Goal: Navigation & Orientation: Understand site structure

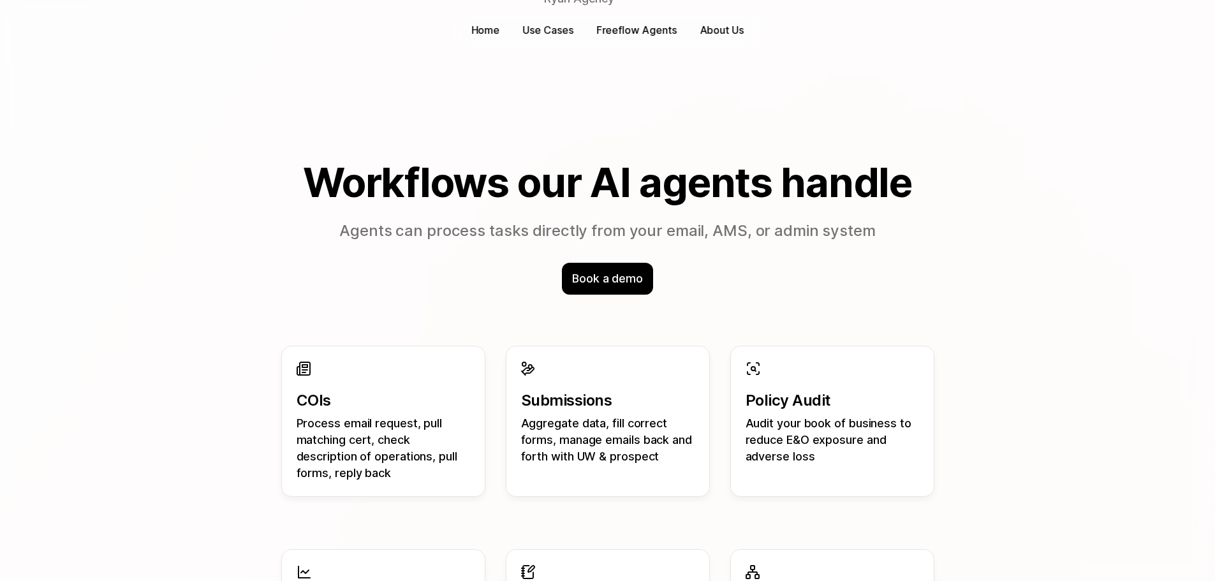
scroll to position [1020, 0]
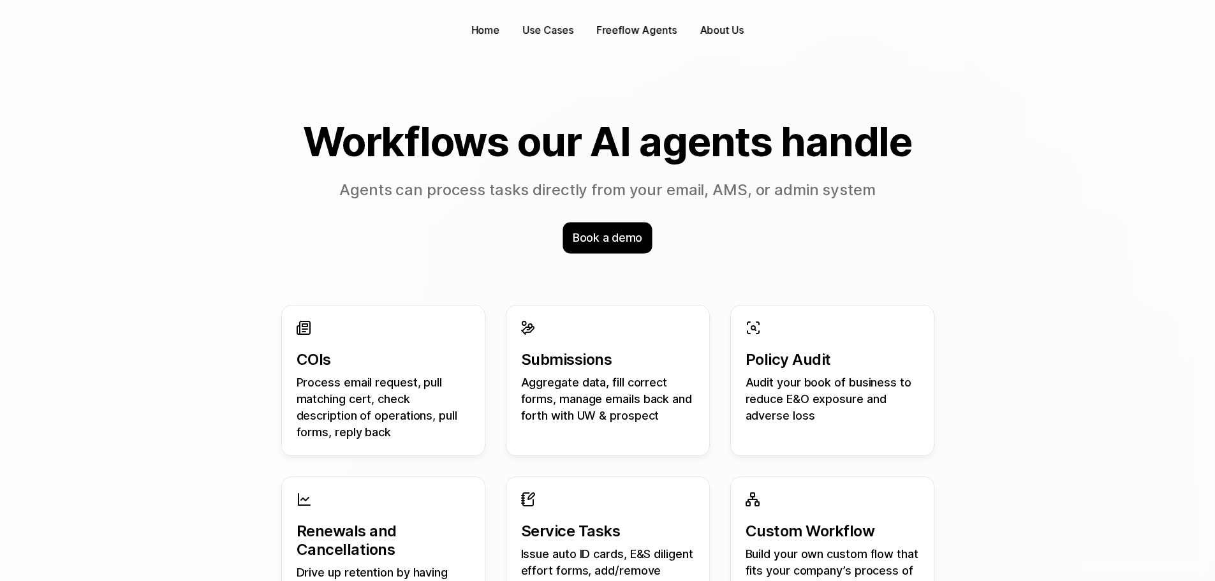
click at [590, 244] on p "Book a demo" at bounding box center [607, 238] width 69 height 17
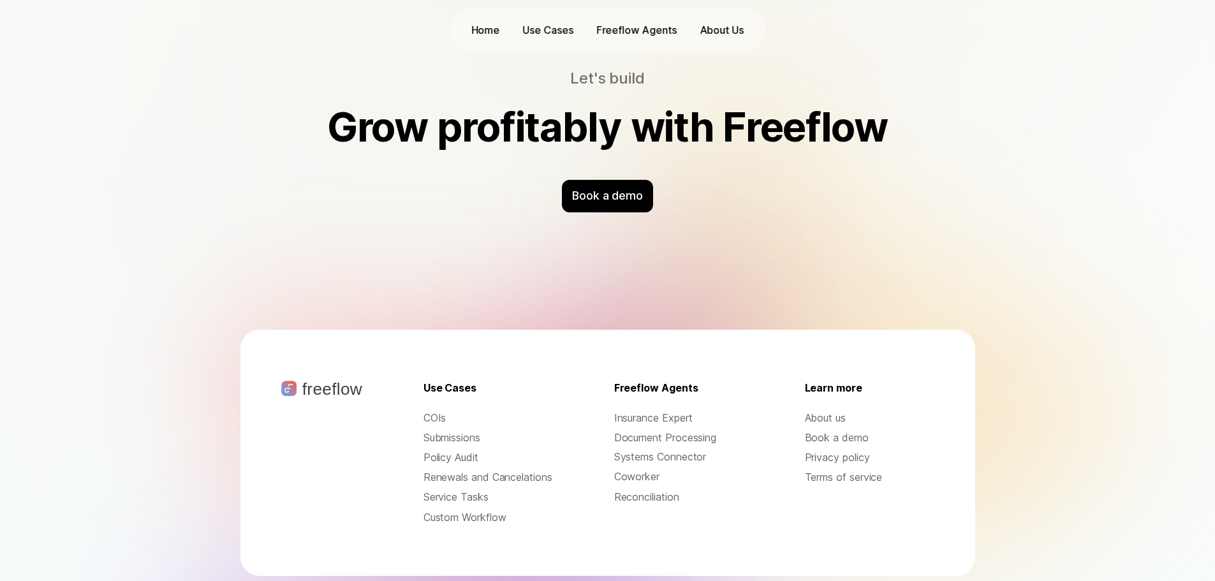
scroll to position [4081, 0]
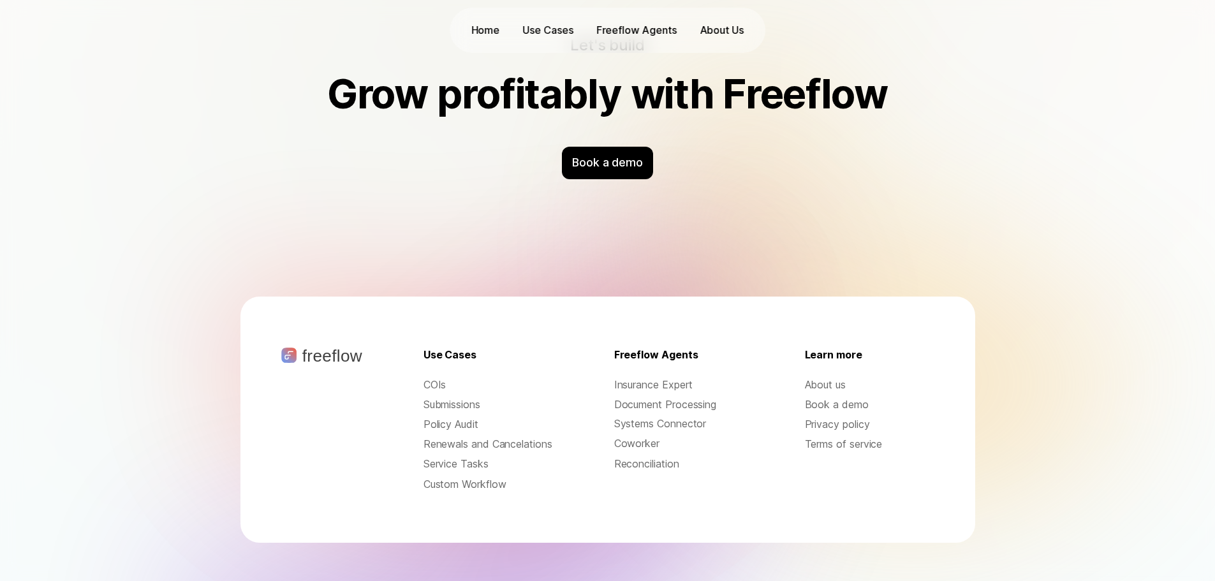
click at [629, 422] on p "Systems Connector" at bounding box center [678, 423] width 129 height 15
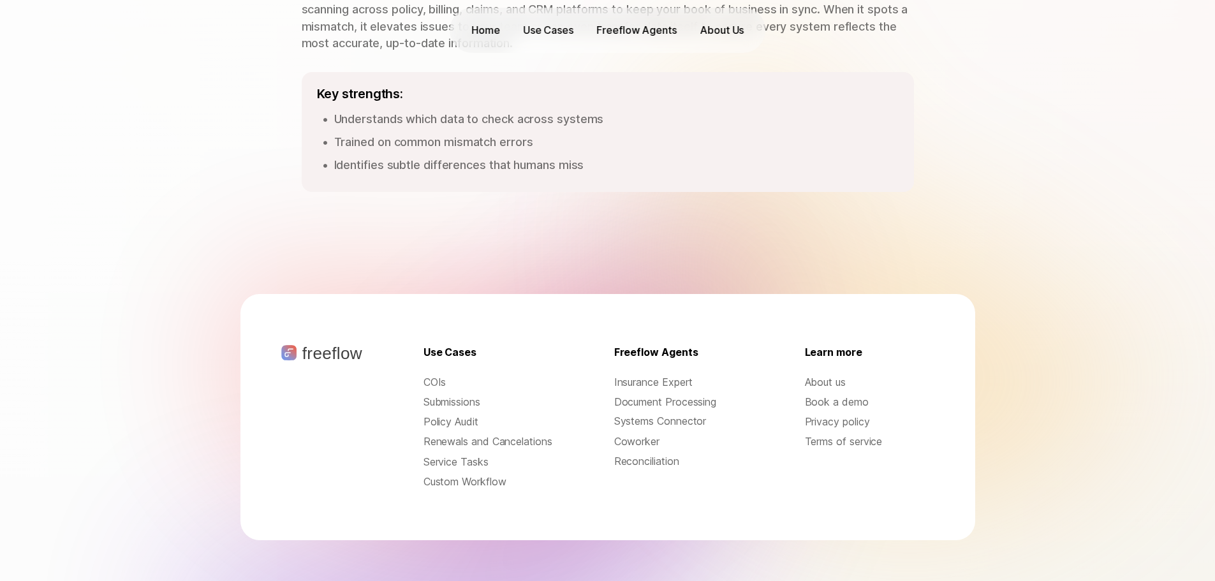
scroll to position [1927, 0]
click at [830, 375] on p "About us" at bounding box center [869, 382] width 129 height 15
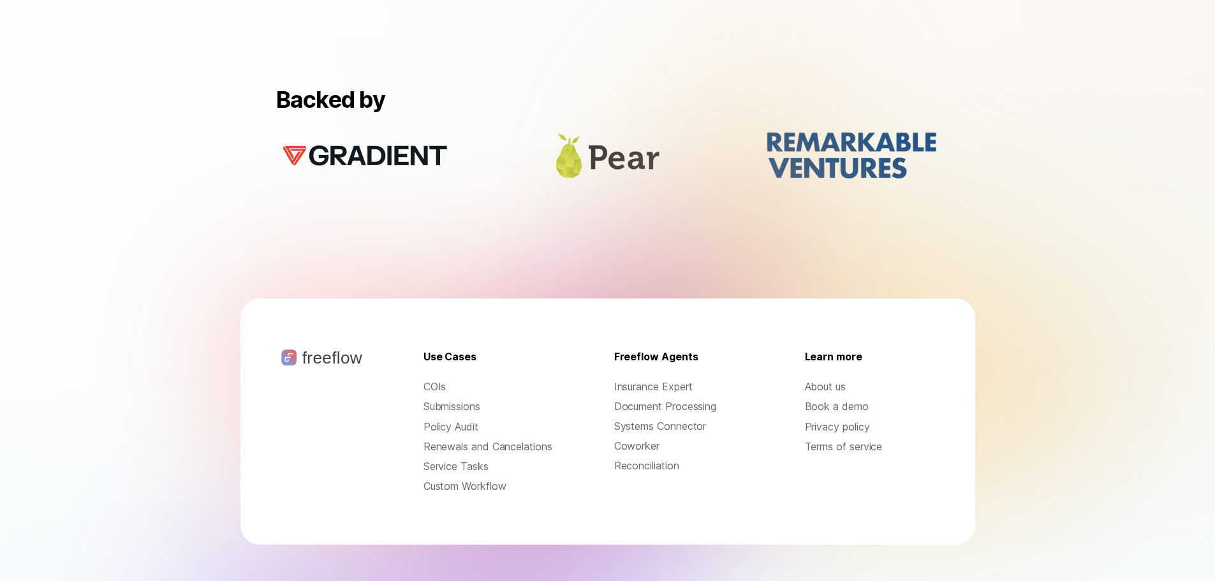
scroll to position [1231, 0]
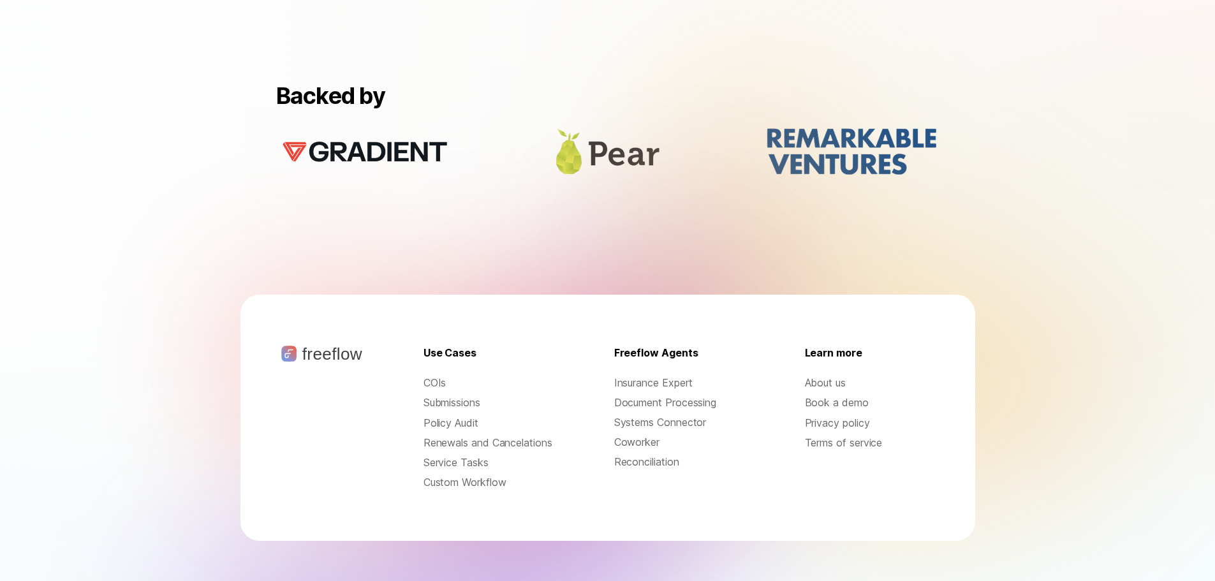
click at [453, 461] on p "Service Tasks" at bounding box center [487, 462] width 129 height 15
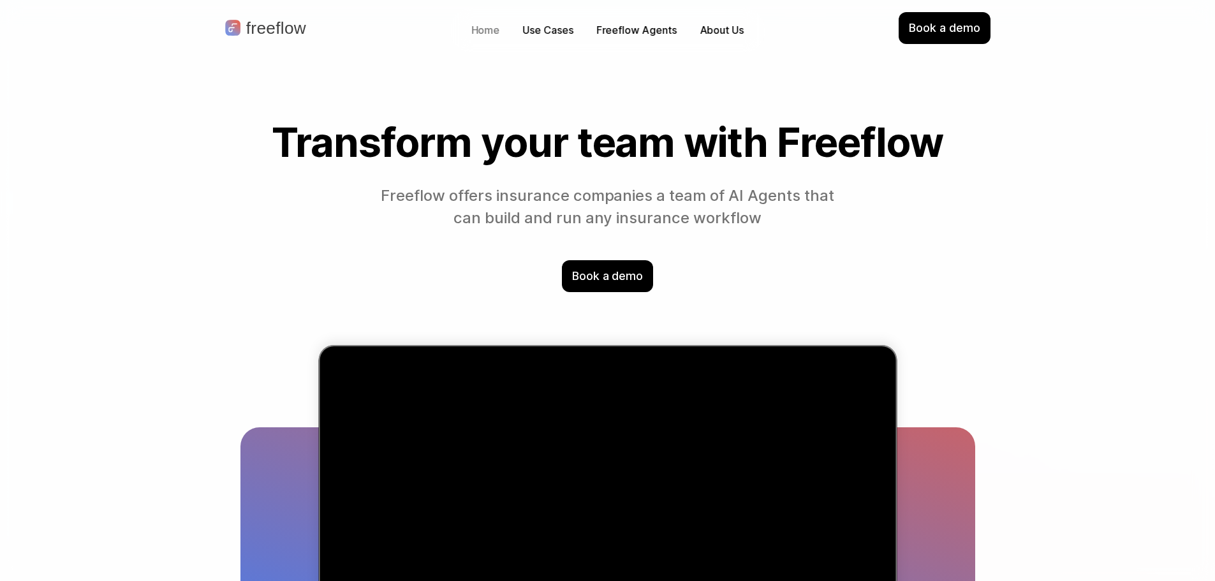
click at [480, 29] on p "Home" at bounding box center [485, 30] width 29 height 15
click at [281, 27] on p "freeflow" at bounding box center [276, 28] width 60 height 17
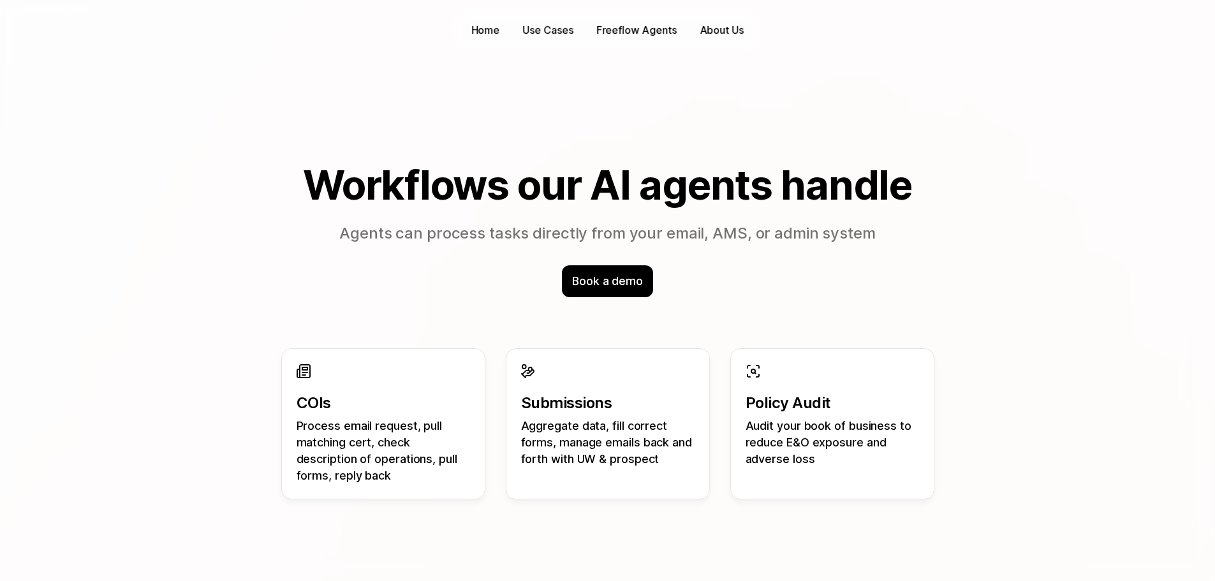
scroll to position [1084, 0]
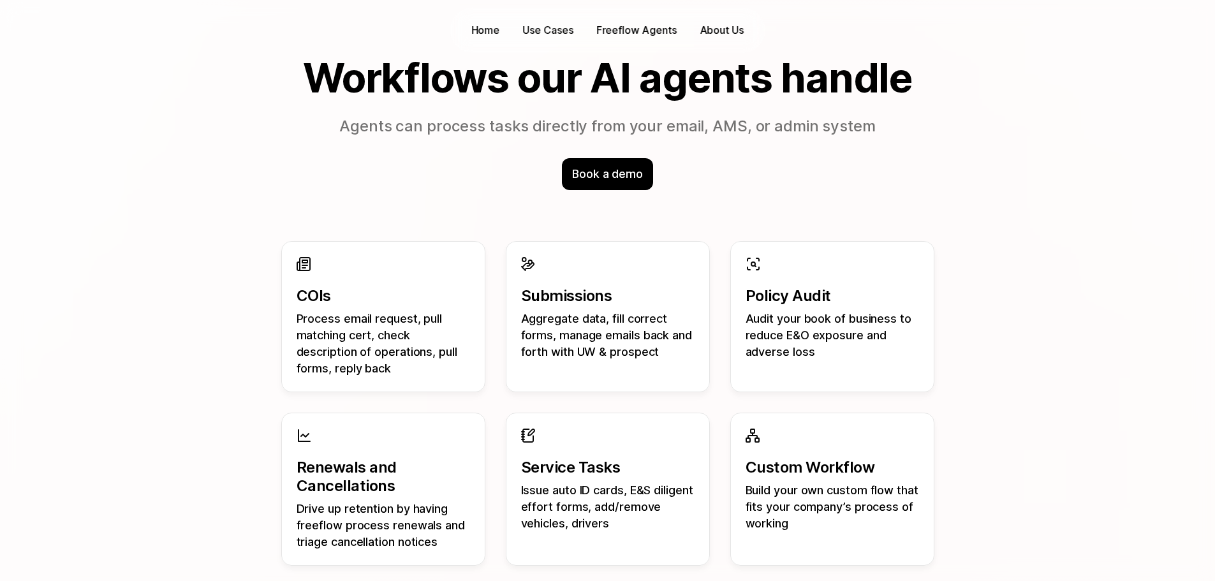
click at [752, 265] on icon "Use Cases\a\a" at bounding box center [753, 264] width 13 height 13
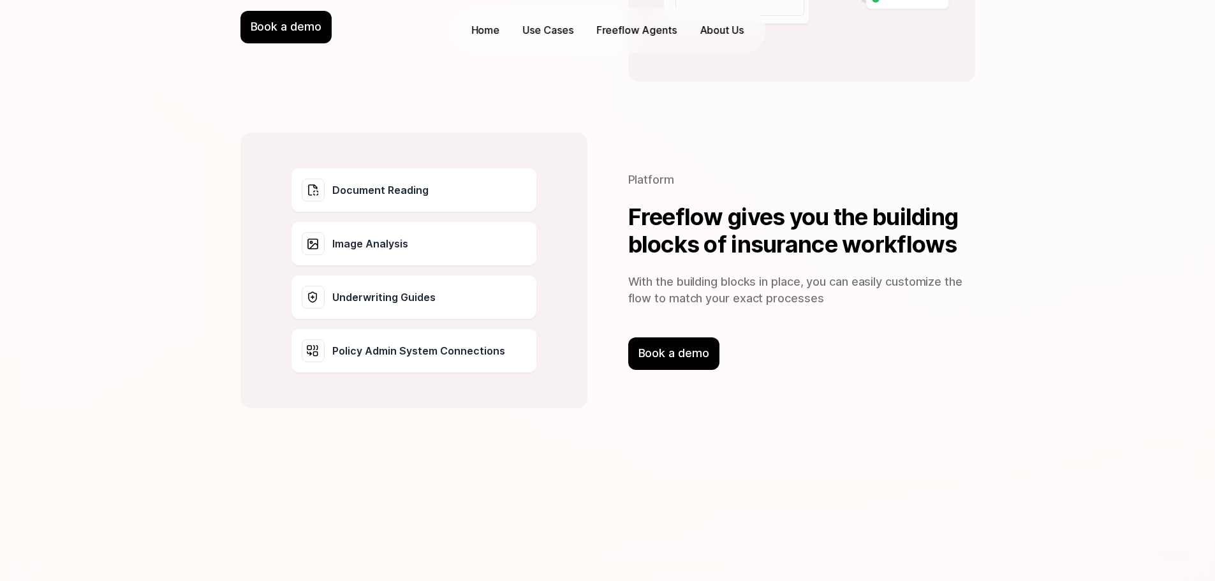
scroll to position [1977, 0]
